Goal: Communication & Community: Answer question/provide support

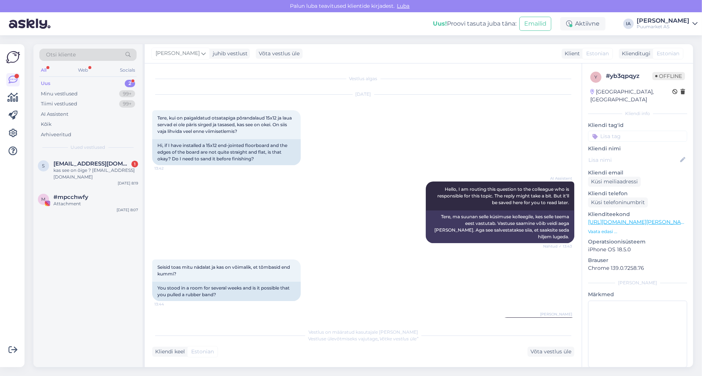
scroll to position [468, 0]
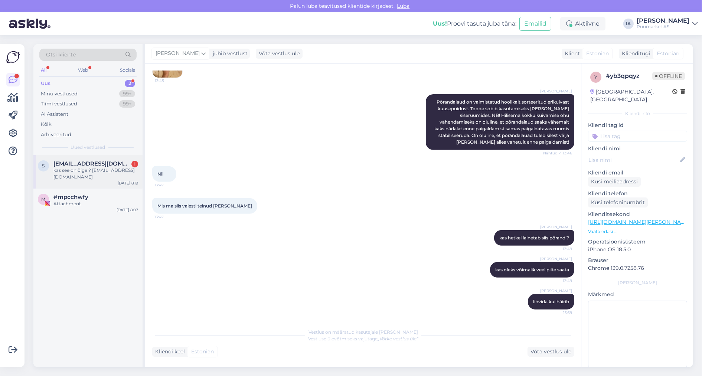
click at [75, 167] on span "[EMAIL_ADDRESS][DOMAIN_NAME]" at bounding box center [91, 163] width 77 height 7
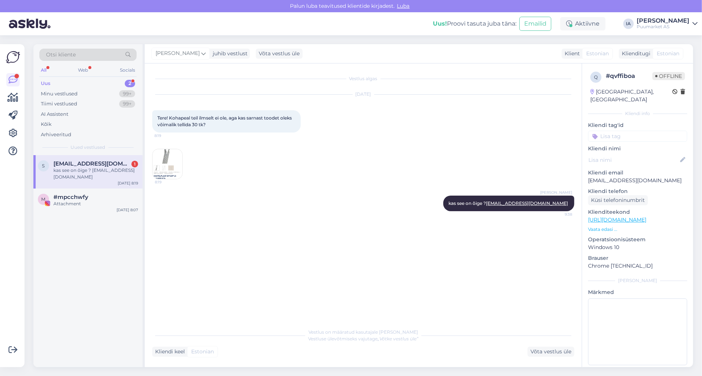
click at [166, 167] on img at bounding box center [167, 164] width 30 height 30
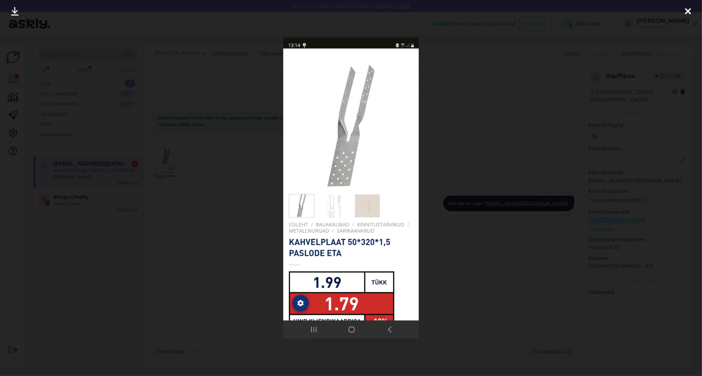
click at [524, 118] on div at bounding box center [351, 188] width 702 height 376
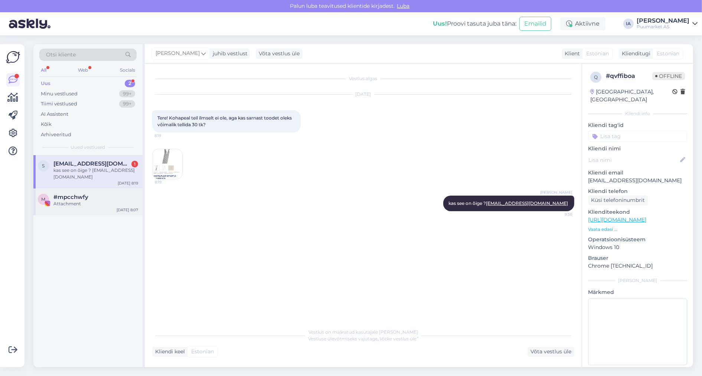
click at [69, 207] on div "Attachment" at bounding box center [95, 203] width 85 height 7
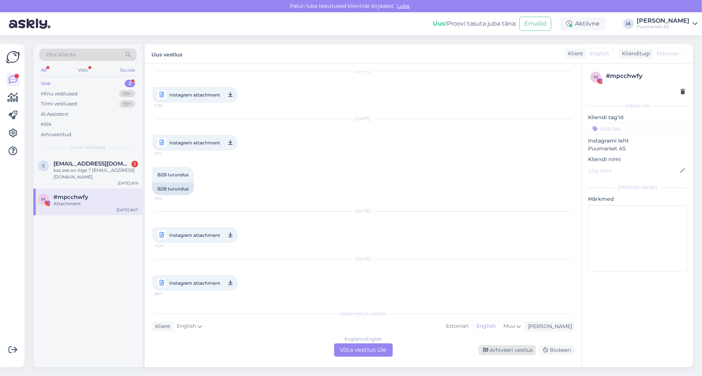
click at [497, 350] on div "Arhiveeri vestlus" at bounding box center [506, 350] width 57 height 10
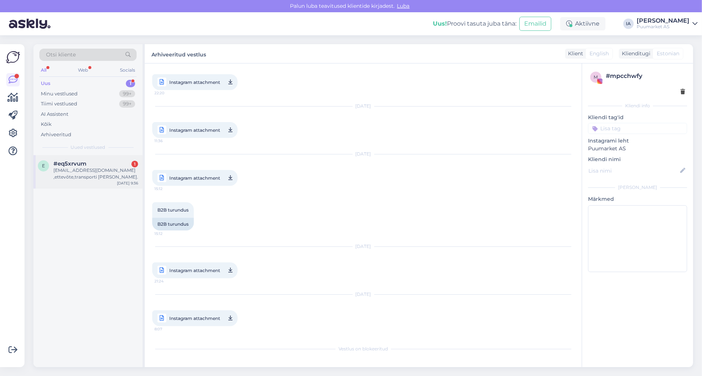
click at [105, 180] on div "[EMAIL_ADDRESS][DOMAIN_NAME] ,ettevõte,transporti [PERSON_NAME]." at bounding box center [95, 173] width 85 height 13
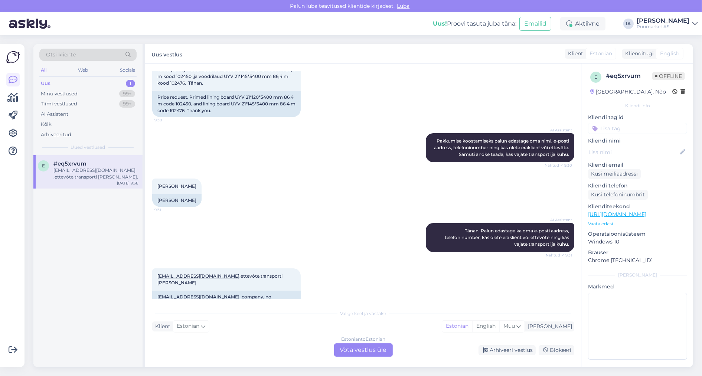
scroll to position [209, 0]
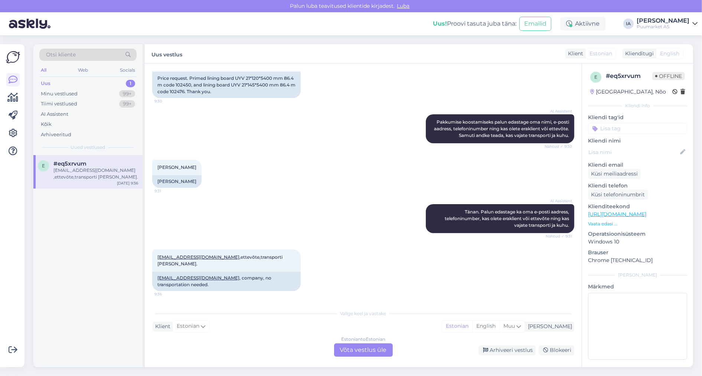
click at [372, 350] on div "Estonian to Estonian Võta vestlus üle" at bounding box center [363, 349] width 59 height 13
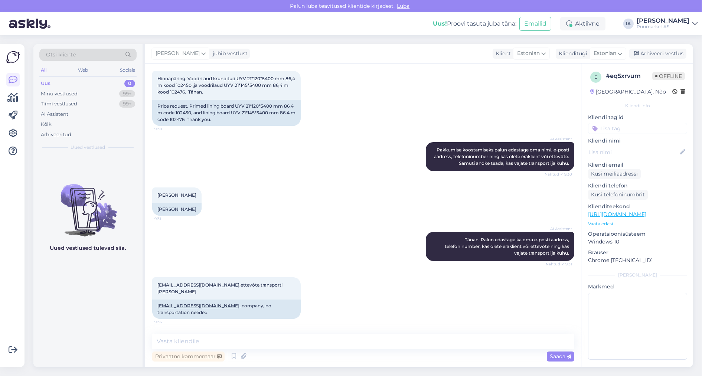
scroll to position [31, 0]
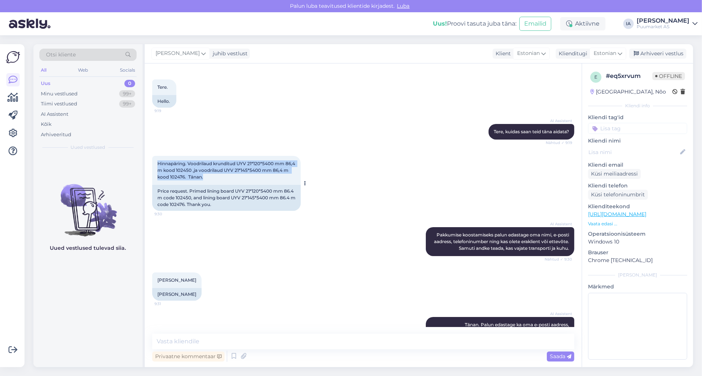
drag, startPoint x: 158, startPoint y: 173, endPoint x: 201, endPoint y: 197, distance: 49.8
click at [201, 185] on div "Hinnapäring. Voodrilaud krunditud UYV 21*120*5400 mm 86,4 m kood 102450 ,ja voo…" at bounding box center [226, 170] width 148 height 29
copy span "Hinnapäring. Voodrilaud krunditud UYV 21*120*5400 mm 86,4 m kood 102450 ,ja voo…"
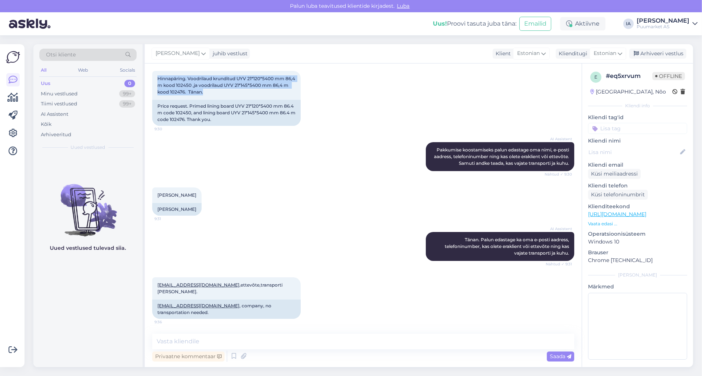
scroll to position [179, 0]
click at [237, 357] on icon at bounding box center [233, 356] width 9 height 11
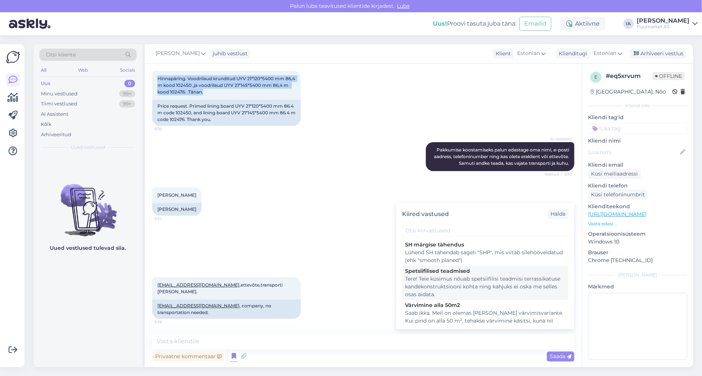
scroll to position [148, 0]
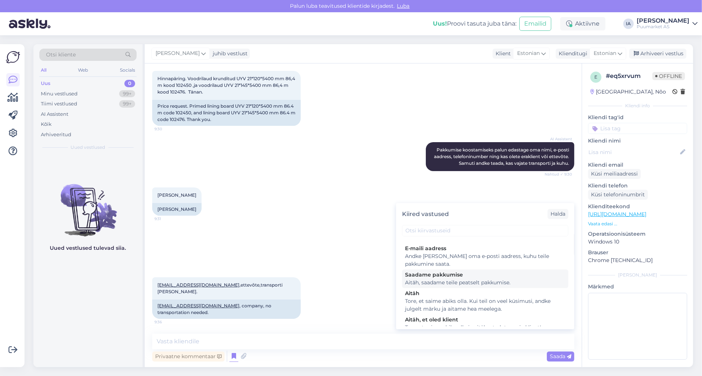
click at [484, 279] on div "Saadame pakkumise" at bounding box center [485, 275] width 160 height 8
type textarea "Aitäh, saadame teile peatselt pakkumise."
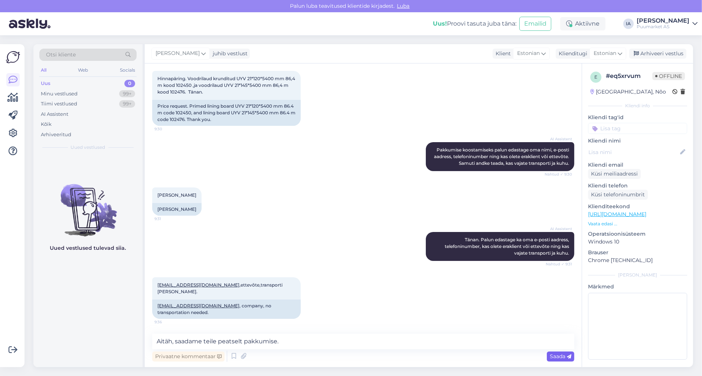
click at [561, 357] on span "Saada" at bounding box center [560, 356] width 22 height 7
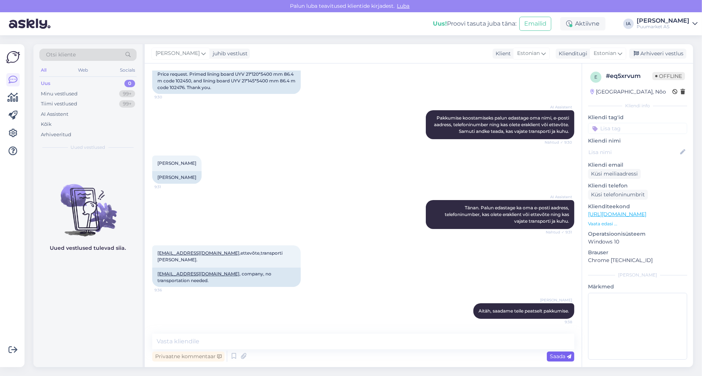
scroll to position [213, 0]
drag, startPoint x: 155, startPoint y: 246, endPoint x: 265, endPoint y: 251, distance: 110.3
click at [265, 251] on div "[EMAIL_ADDRESS][DOMAIN_NAME] ,ettevõte,transporti [PERSON_NAME]. 9:36" at bounding box center [226, 256] width 148 height 22
copy span "[EMAIL_ADDRESS][DOMAIN_NAME] ,ettevõte,transporti [PERSON_NAME]."
drag, startPoint x: 190, startPoint y: 147, endPoint x: 157, endPoint y: 147, distance: 33.0
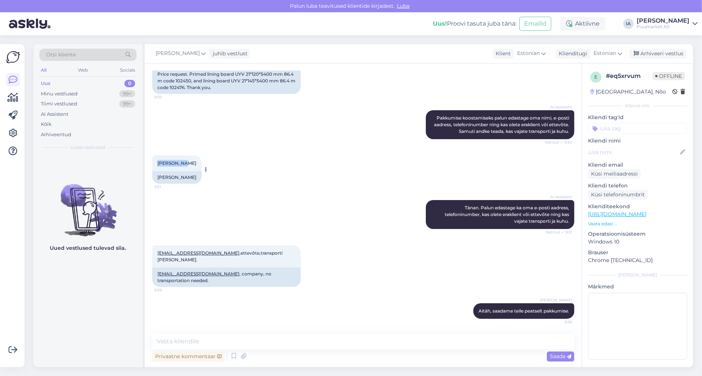
click at [157, 155] on div "[PERSON_NAME] 9:31" at bounding box center [176, 163] width 49 height 16
copy span "[PERSON_NAME]"
click at [224, 338] on textarea at bounding box center [363, 342] width 422 height 16
type textarea "k"
type textarea "Kuidas muidu ettev"
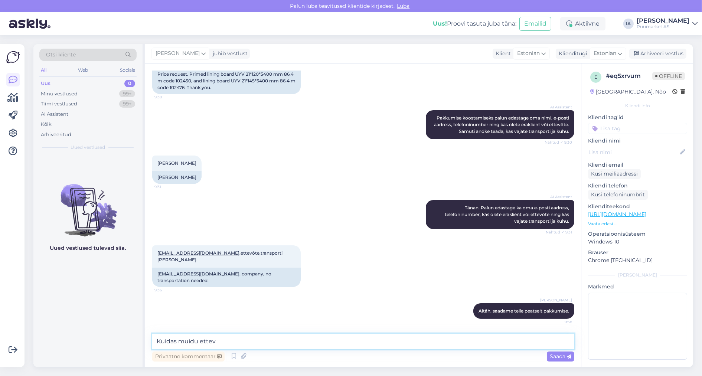
drag, startPoint x: 132, startPoint y: 334, endPoint x: 121, endPoint y: 334, distance: 10.4
click at [122, 333] on div "Otsi kliente All Web Socials Uus 0 Minu vestlused 99+ Tiimi vestlused 99+ AI As…" at bounding box center [362, 205] width 659 height 323
